Goal: Browse casually: Explore the website without a specific task or goal

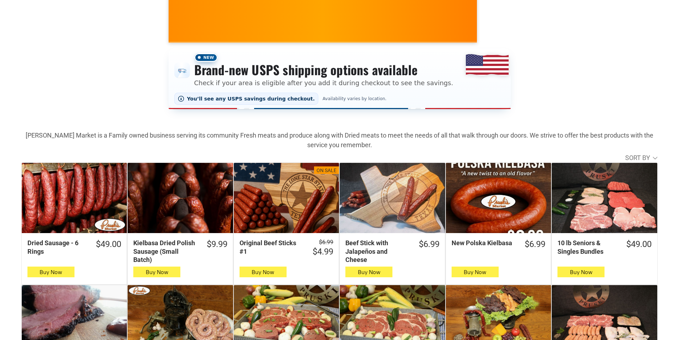
scroll to position [71, 0]
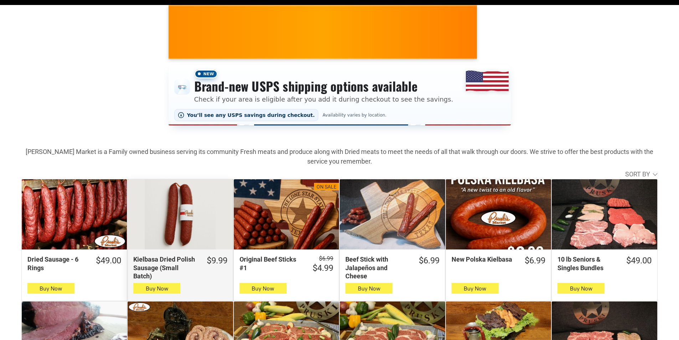
click at [166, 205] on div "Kielbasa Dried Polish Sausage (Small Batch)" at bounding box center [180, 214] width 105 height 70
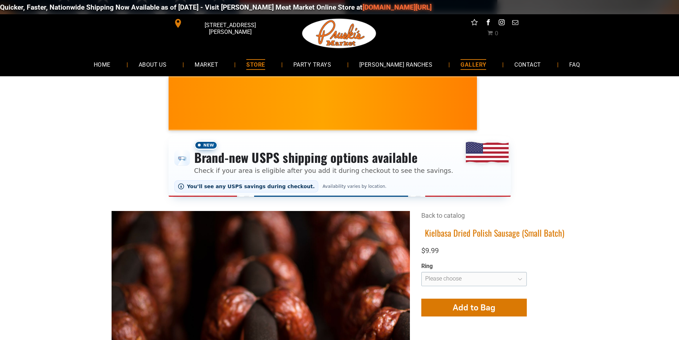
click at [450, 63] on link "GALLERY" at bounding box center [473, 64] width 47 height 19
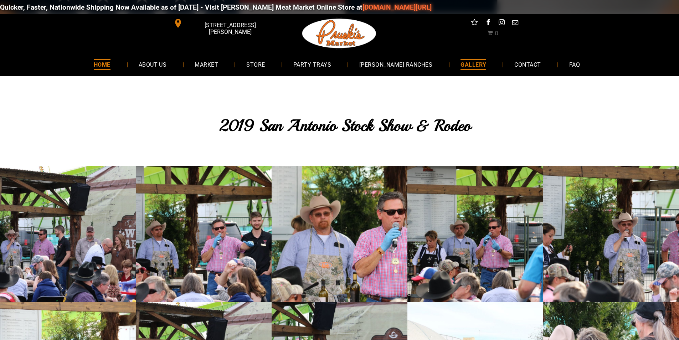
click at [105, 59] on link "HOME" at bounding box center [102, 64] width 38 height 19
